Goal: Navigation & Orientation: Find specific page/section

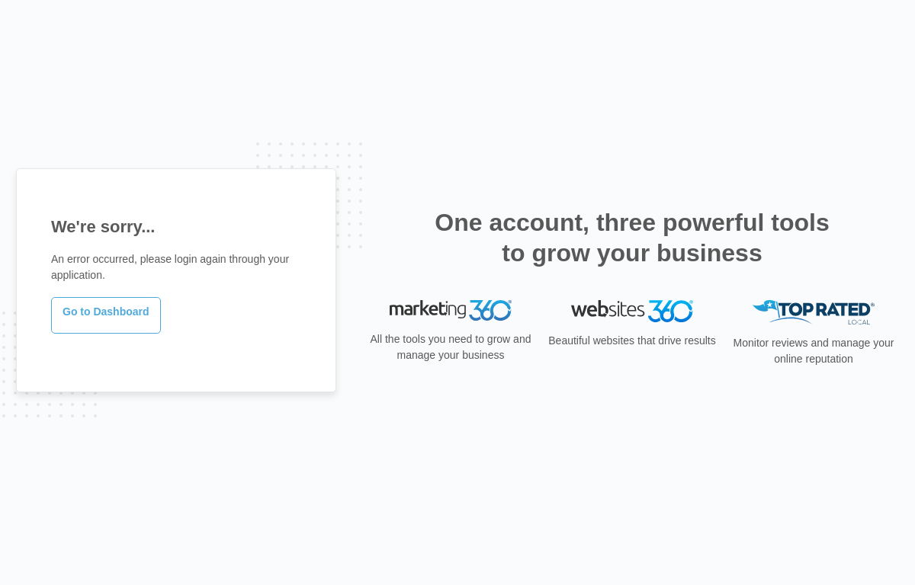
click at [104, 313] on link "Go to Dashboard" at bounding box center [106, 315] width 110 height 37
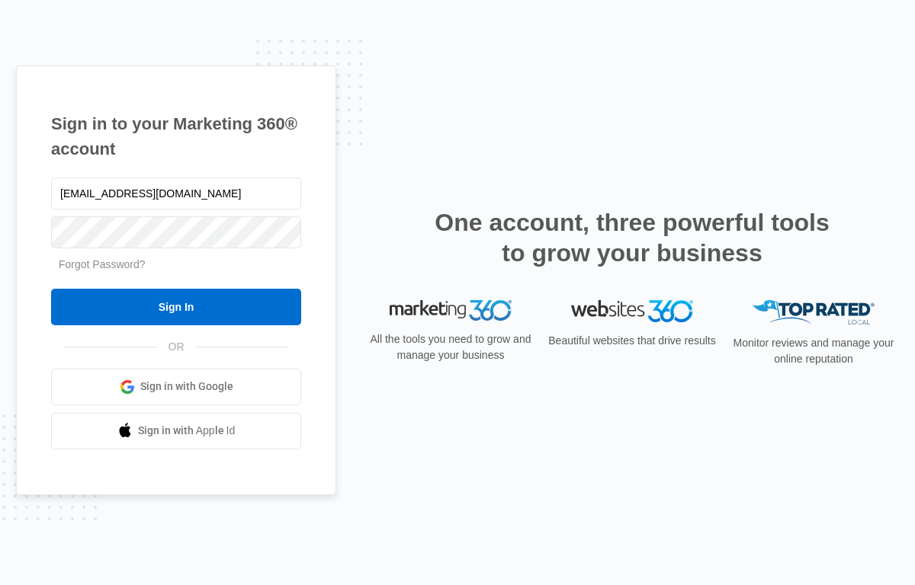
type input "[EMAIL_ADDRESS][DOMAIN_NAME]"
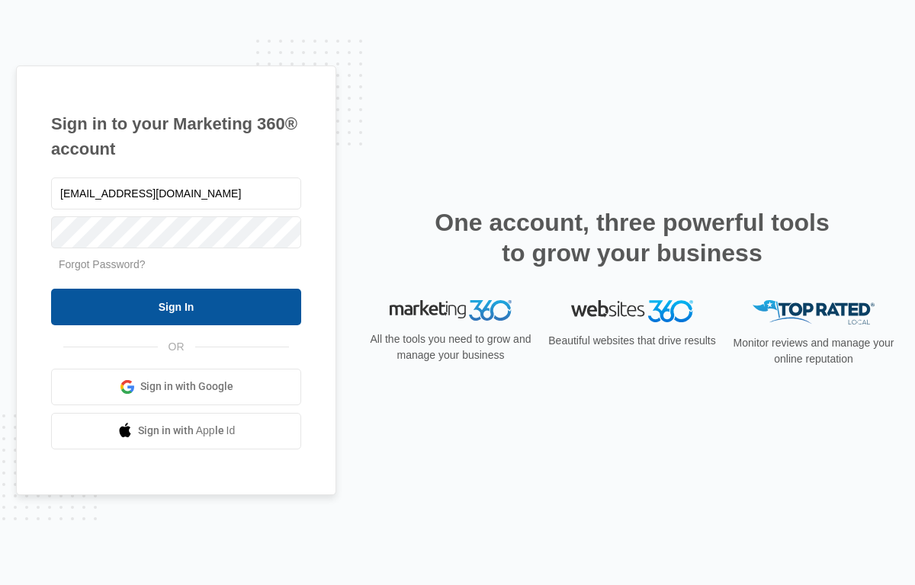
click at [136, 309] on input "Sign In" at bounding box center [176, 307] width 250 height 37
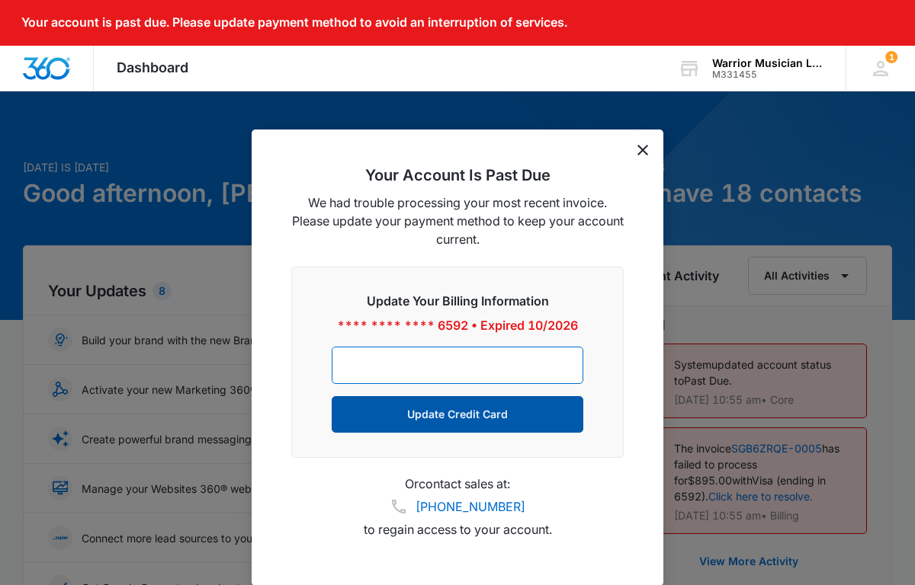
click at [488, 418] on button "Update Credit Card" at bounding box center [458, 414] width 252 height 37
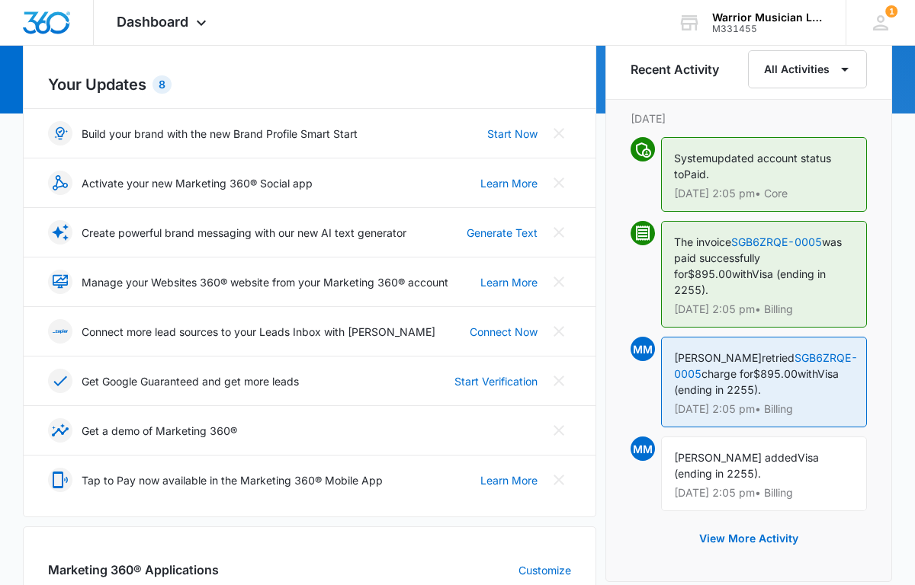
scroll to position [179, 0]
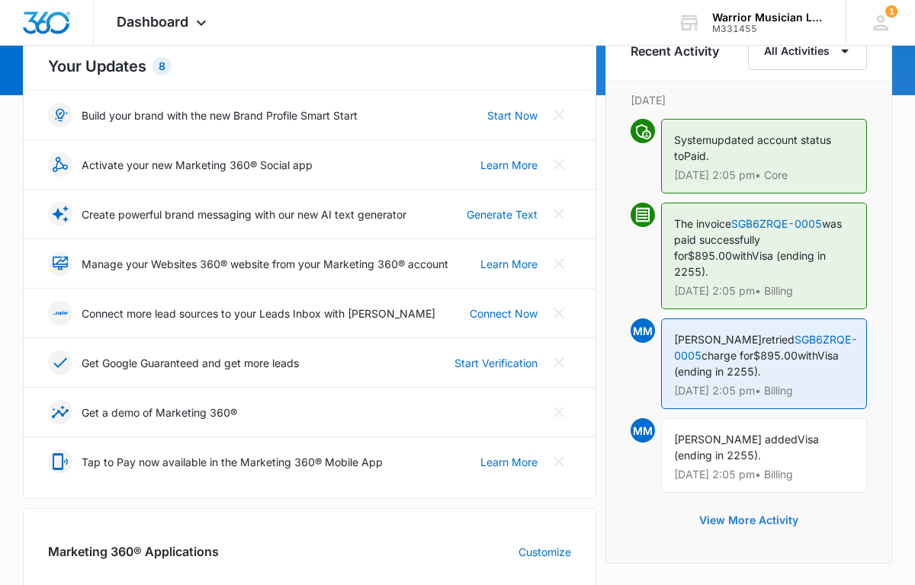
click at [741, 522] on button "View More Activity" at bounding box center [749, 520] width 130 height 37
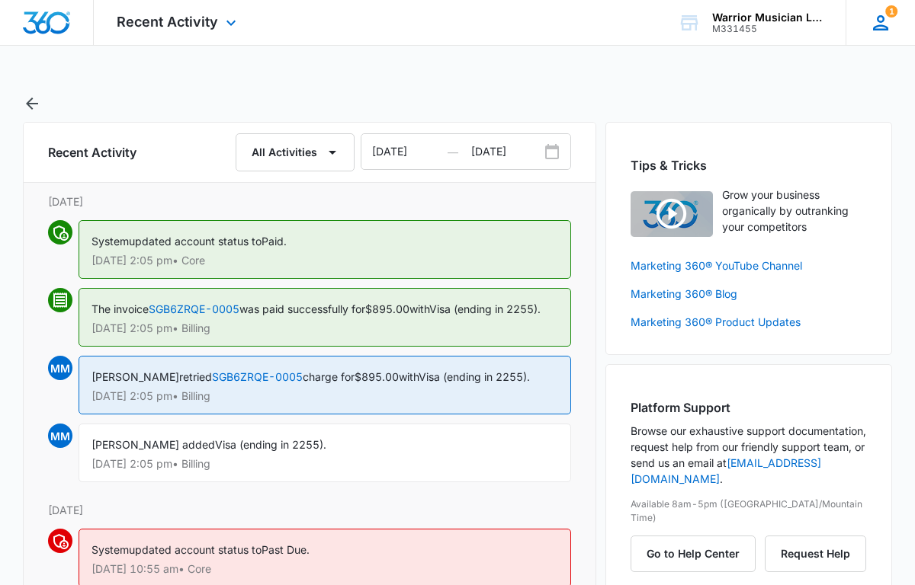
click at [880, 21] on icon at bounding box center [880, 22] width 15 height 15
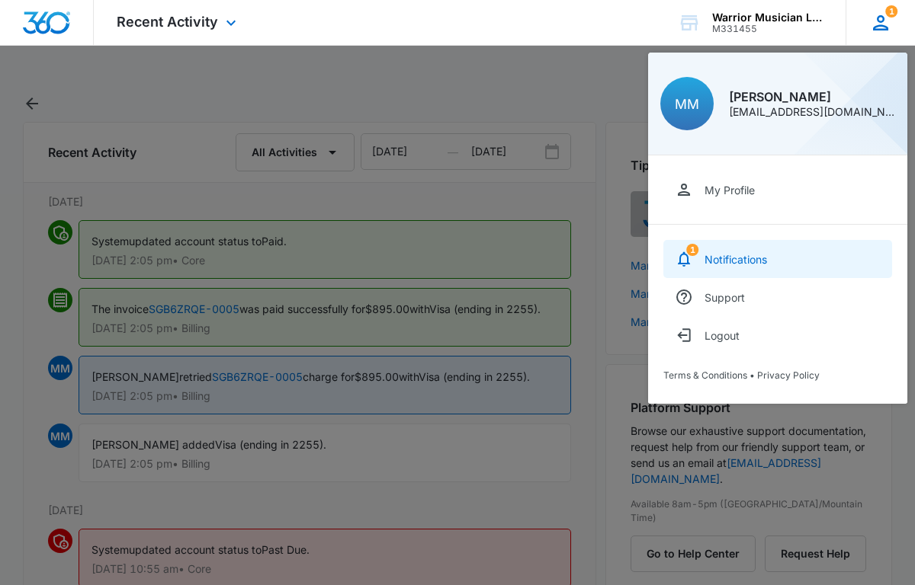
click at [728, 250] on link "1 Notifications" at bounding box center [777, 259] width 229 height 38
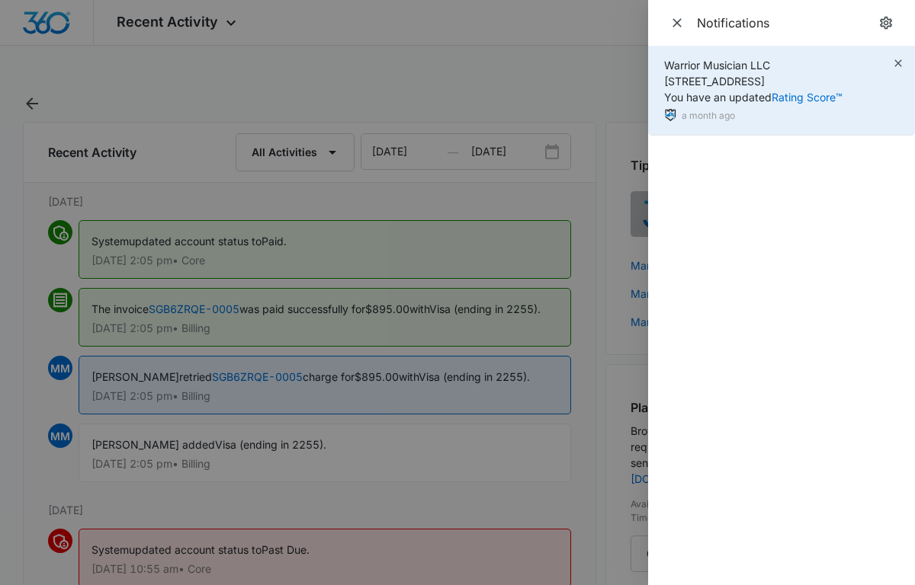
click at [755, 71] on span "Warrior Musician LLC 921 East B St., Belleville, IL You have an updated Rating …" at bounding box center [753, 81] width 178 height 45
click at [806, 97] on link "Rating Score™" at bounding box center [806, 97] width 71 height 13
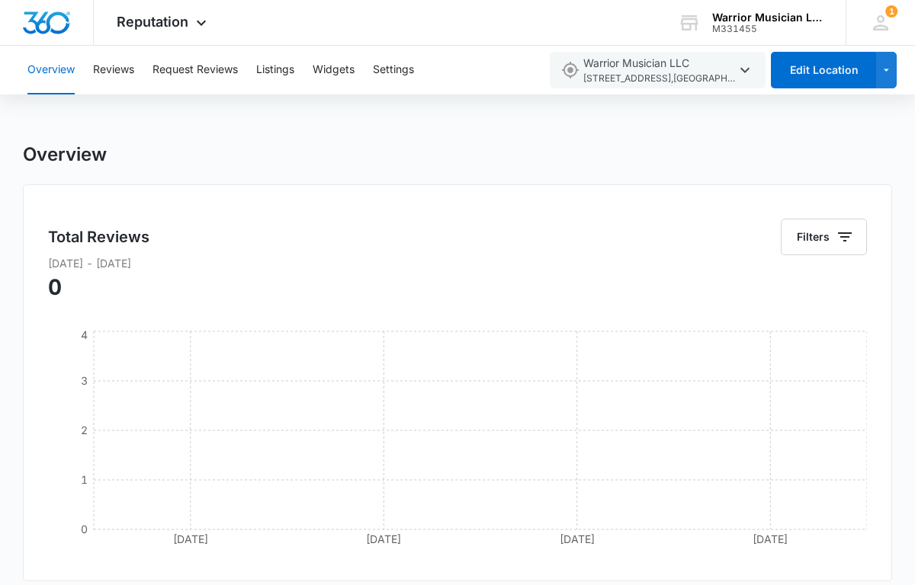
click at [53, 66] on button "Overview" at bounding box center [50, 70] width 47 height 49
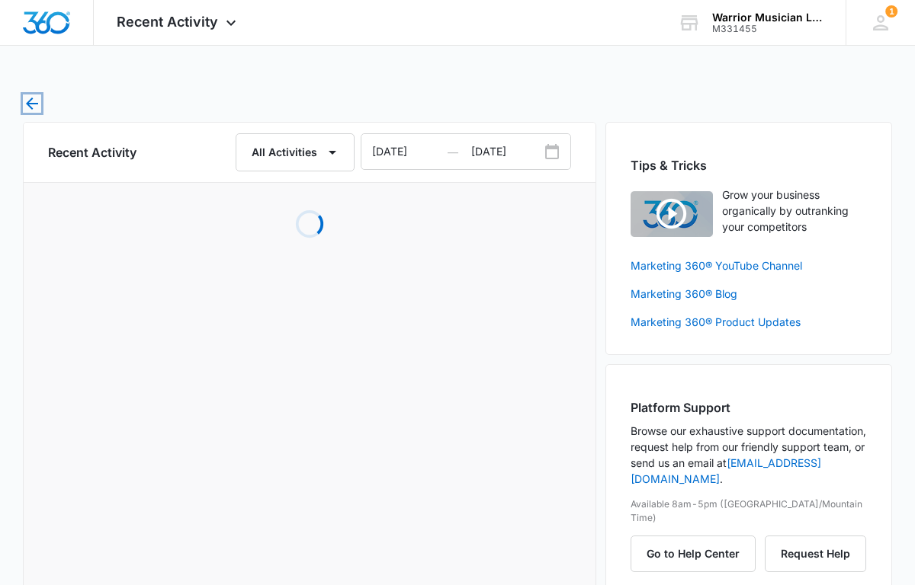
click at [30, 102] on icon "button" at bounding box center [32, 104] width 18 height 18
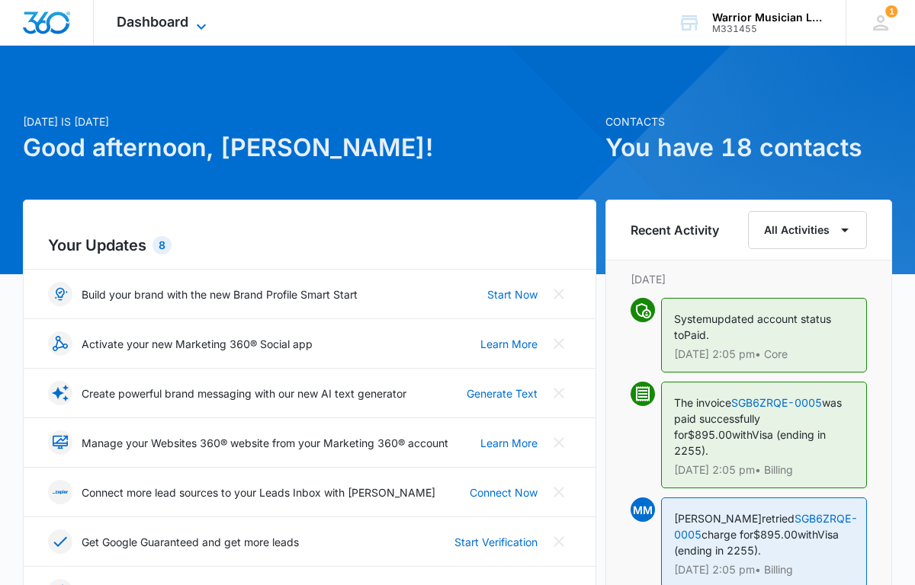
click at [167, 18] on span "Dashboard" at bounding box center [153, 22] width 72 height 16
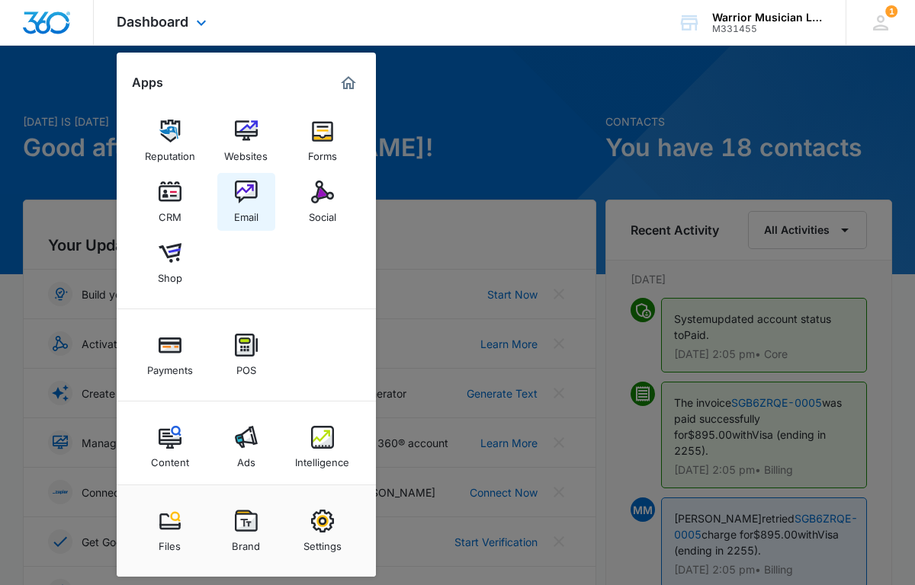
click at [237, 200] on img at bounding box center [246, 192] width 23 height 23
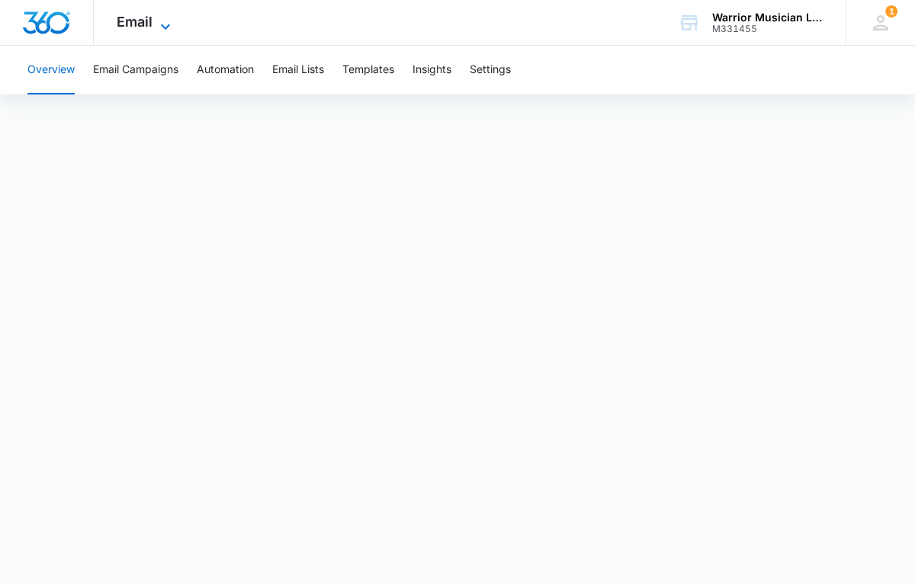
click at [156, 20] on icon at bounding box center [165, 27] width 18 height 18
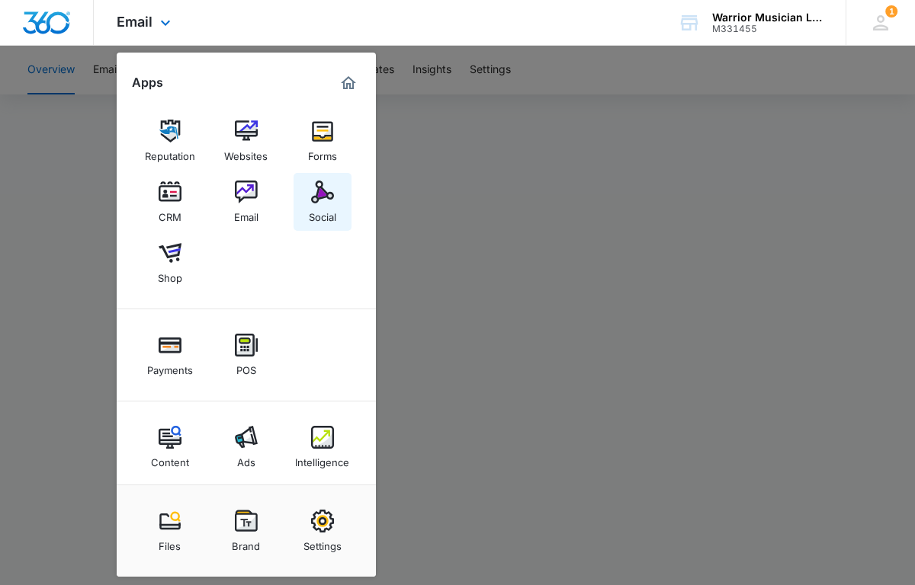
click at [311, 194] on img at bounding box center [322, 192] width 23 height 23
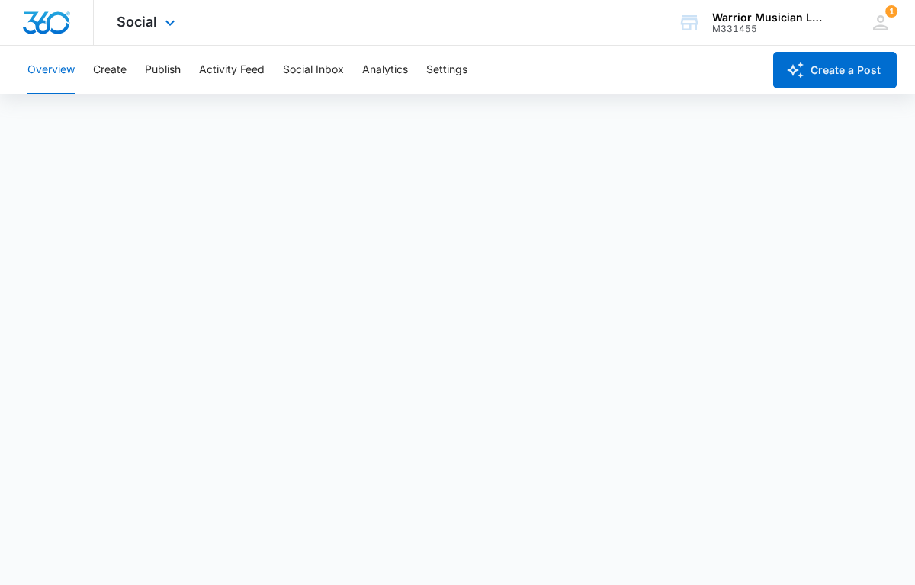
click at [158, 26] on div "Social Apps Reputation Websites Forms CRM Email Social Shop Payments POS Conten…" at bounding box center [148, 22] width 108 height 45
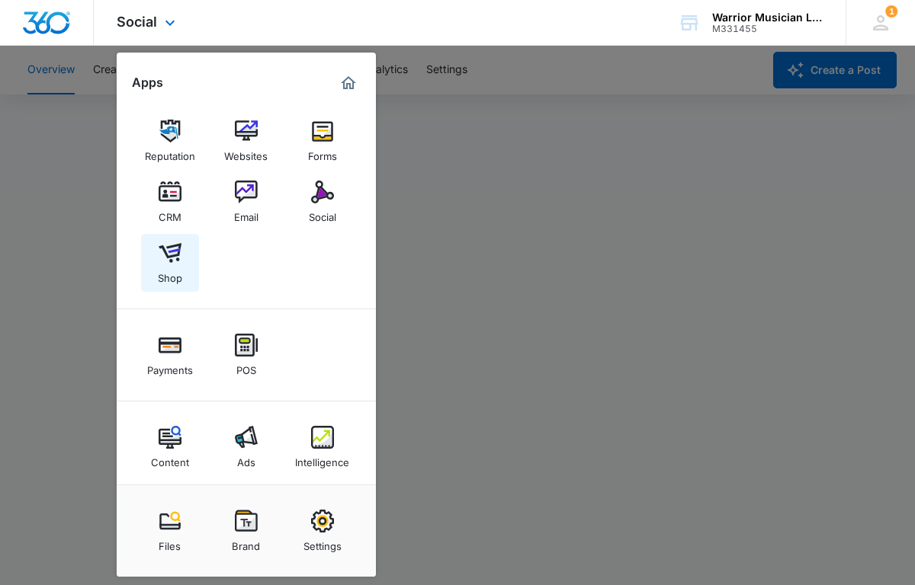
click at [168, 255] on img at bounding box center [170, 253] width 23 height 23
